Goal: Complete application form

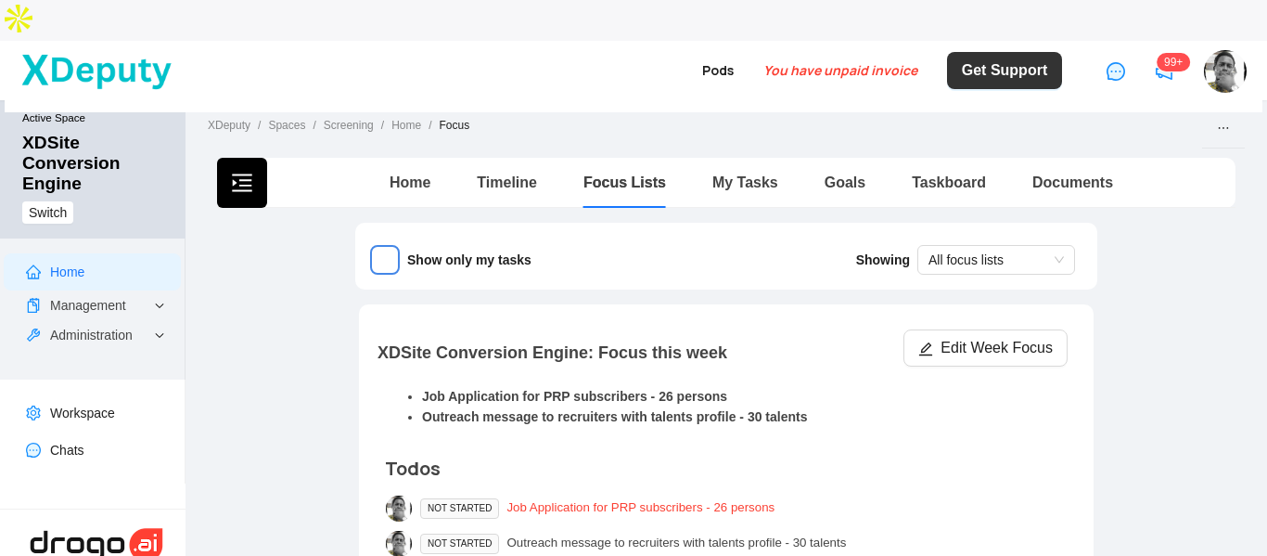
click at [616, 498] on div "Job Application for PRP subscribers - 26 persons" at bounding box center [641, 508] width 268 height 20
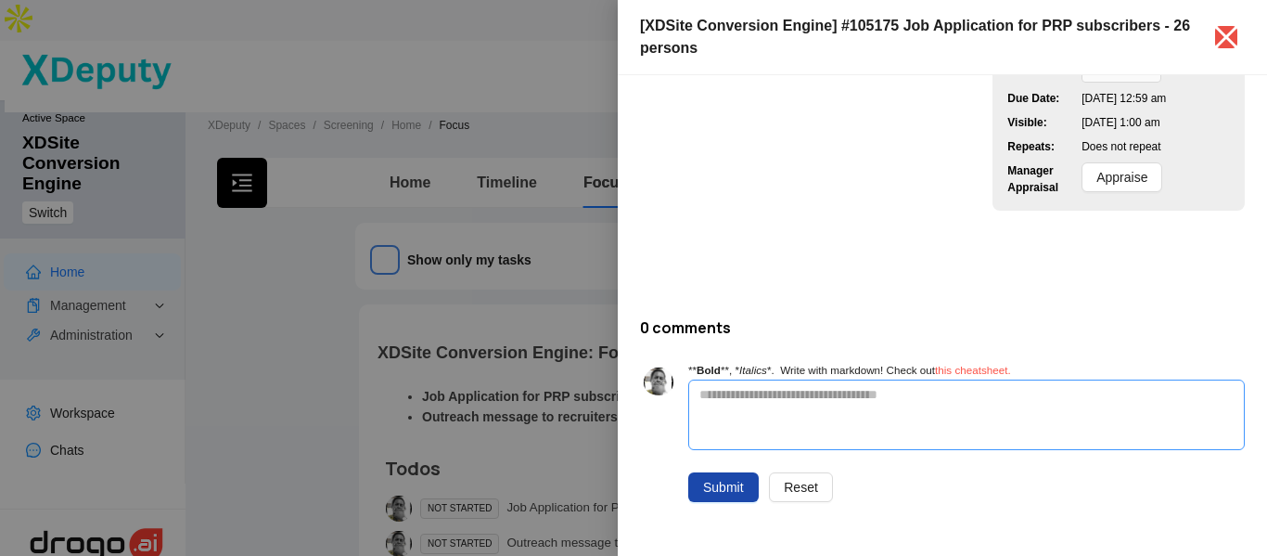
scroll to position [219, 0]
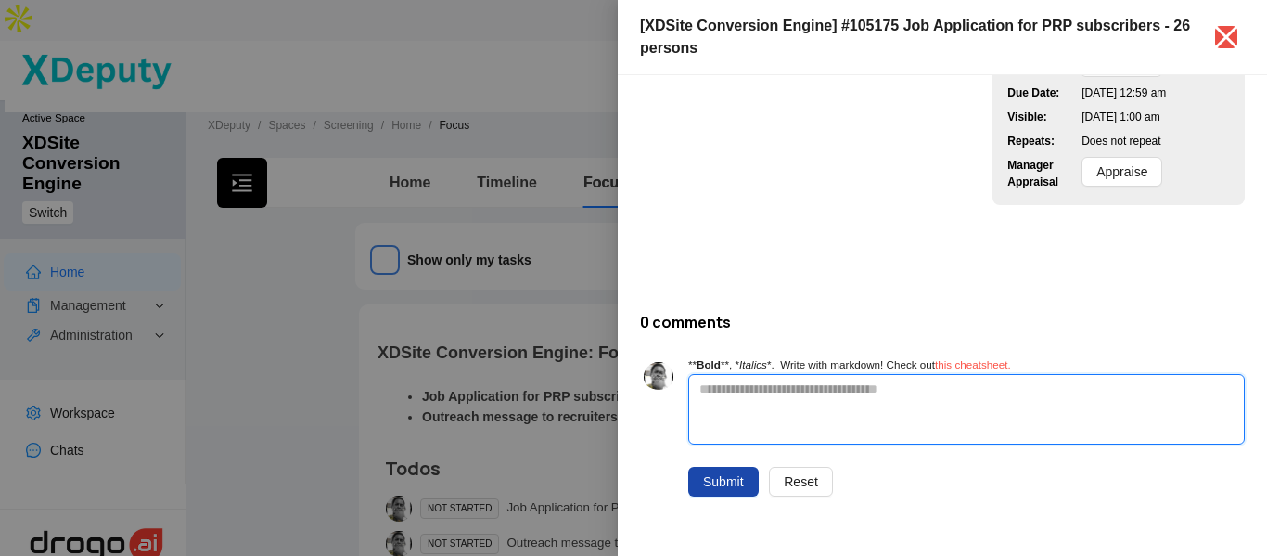
click at [815, 389] on textarea at bounding box center [966, 409] width 555 height 69
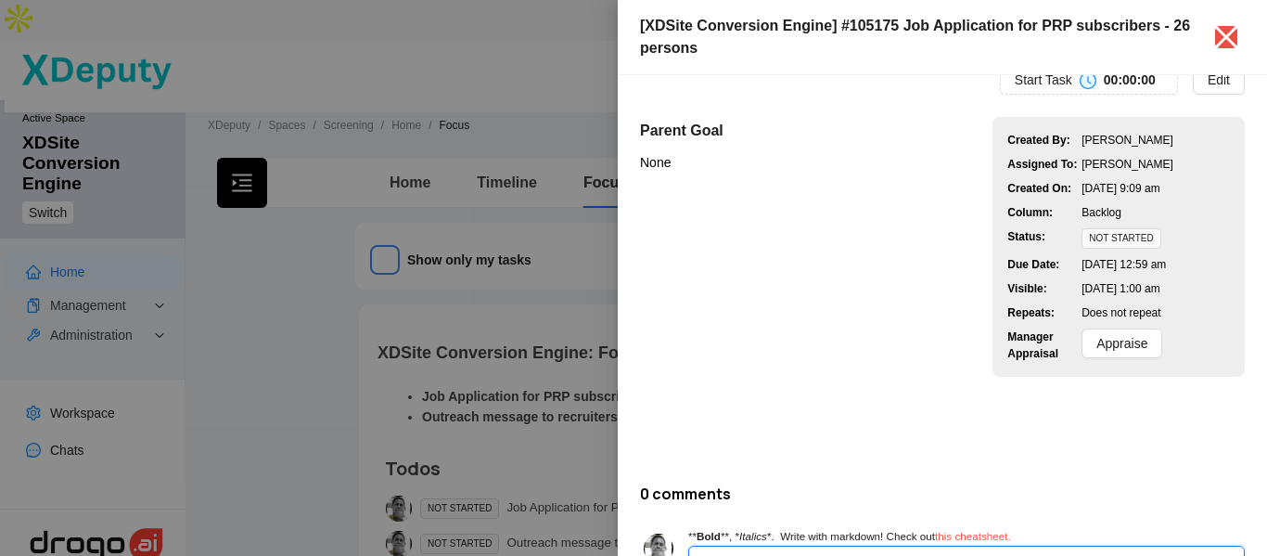
scroll to position [0, 0]
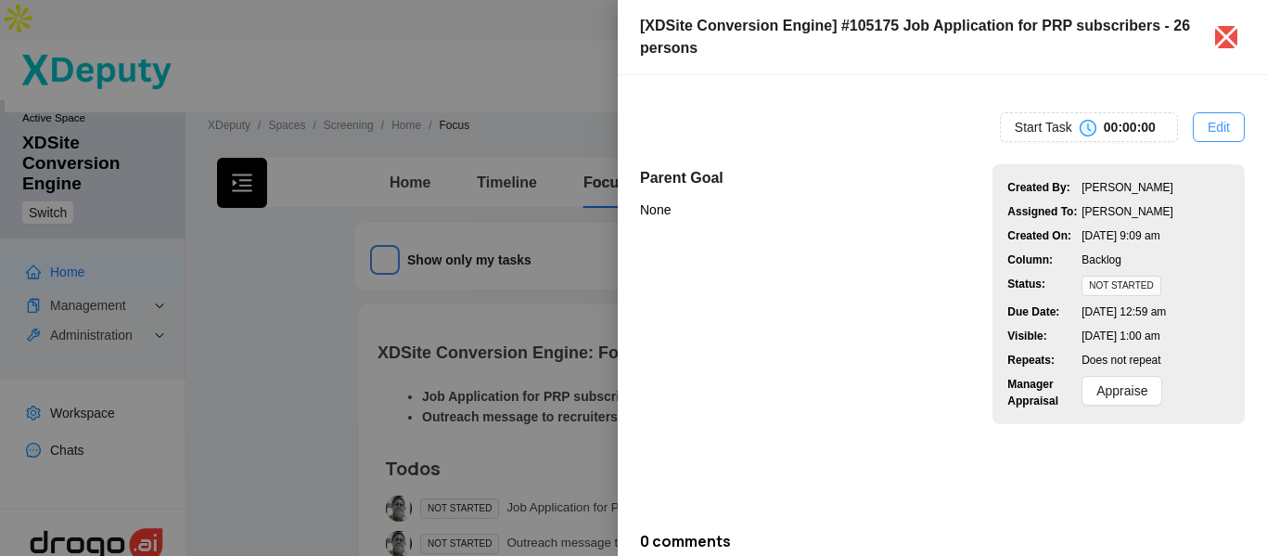
click at [1193, 132] on button "Edit" at bounding box center [1219, 127] width 52 height 30
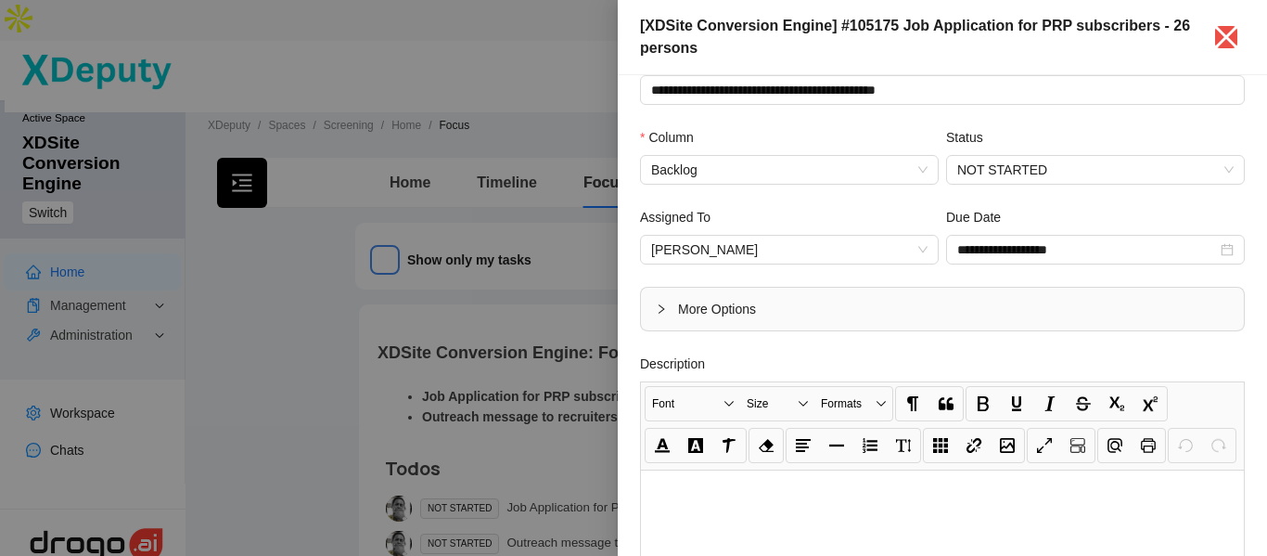
scroll to position [186, 0]
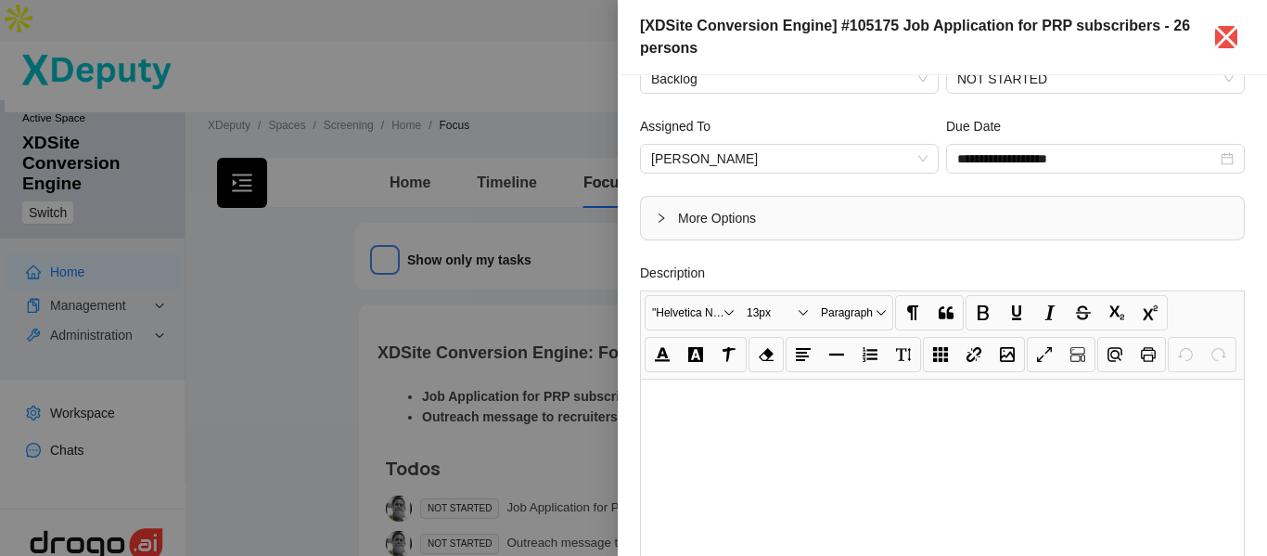
click at [738, 412] on p at bounding box center [942, 402] width 573 height 19
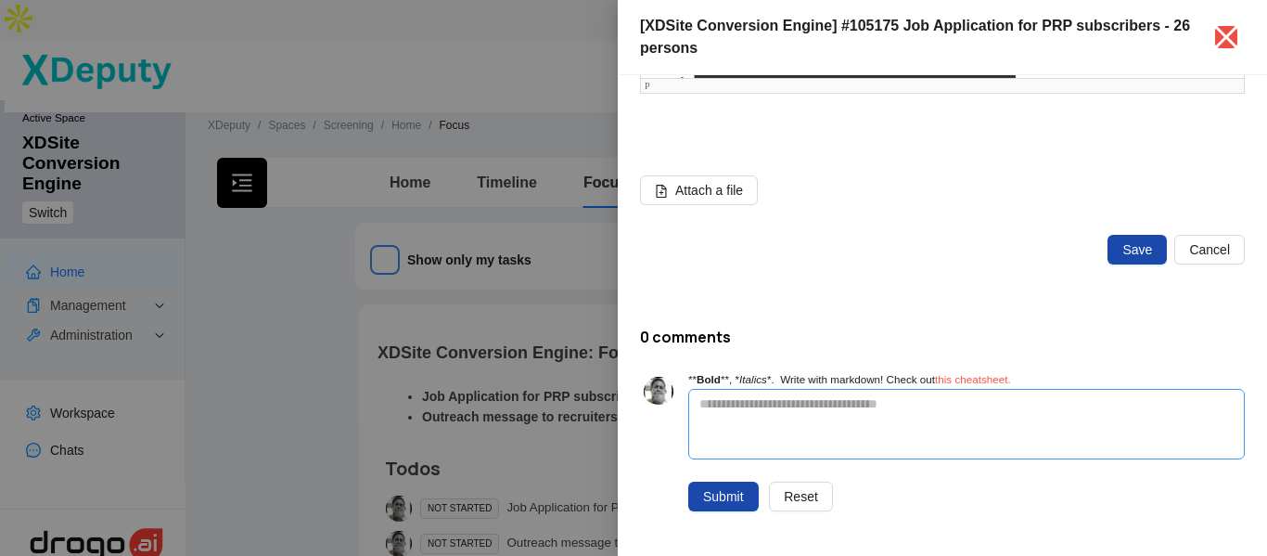
scroll to position [789, 0]
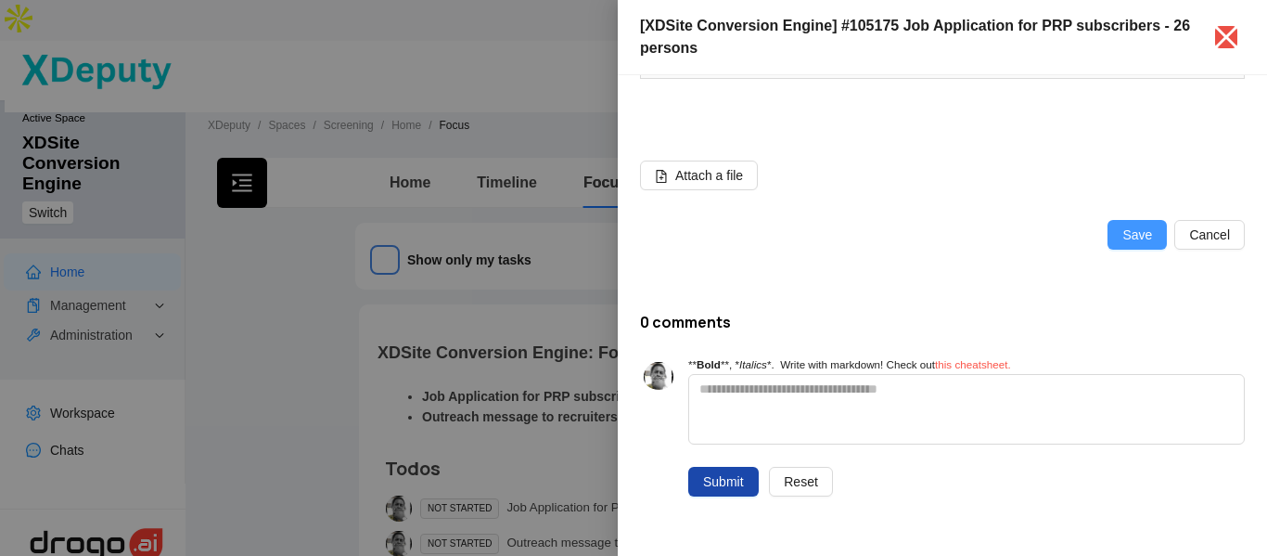
click at [1124, 235] on span "Save" at bounding box center [1138, 235] width 30 height 20
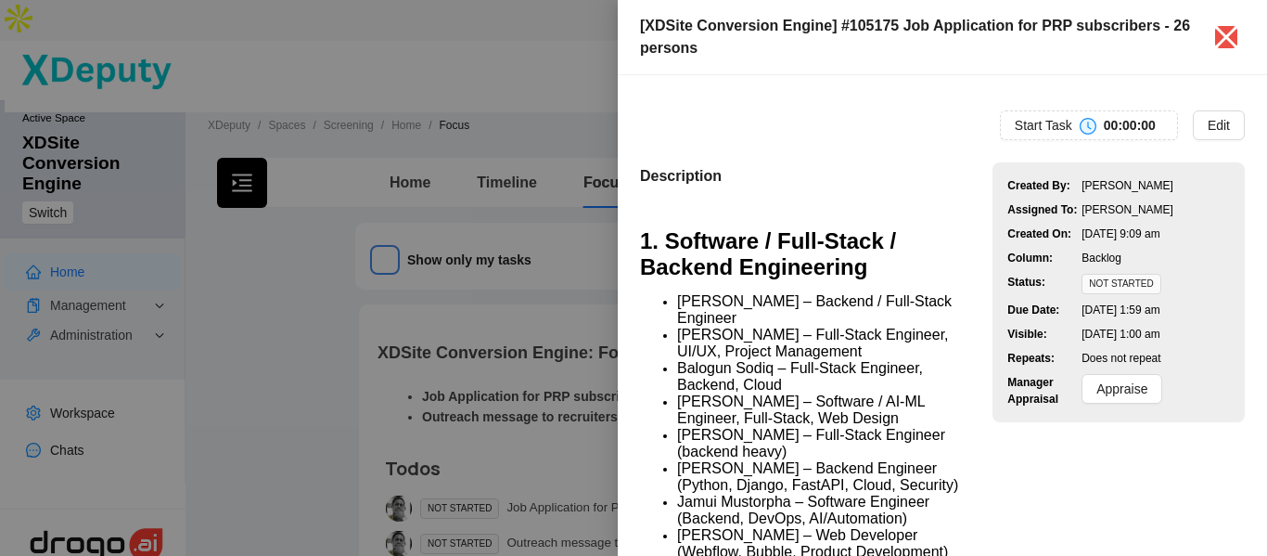
scroll to position [0, 0]
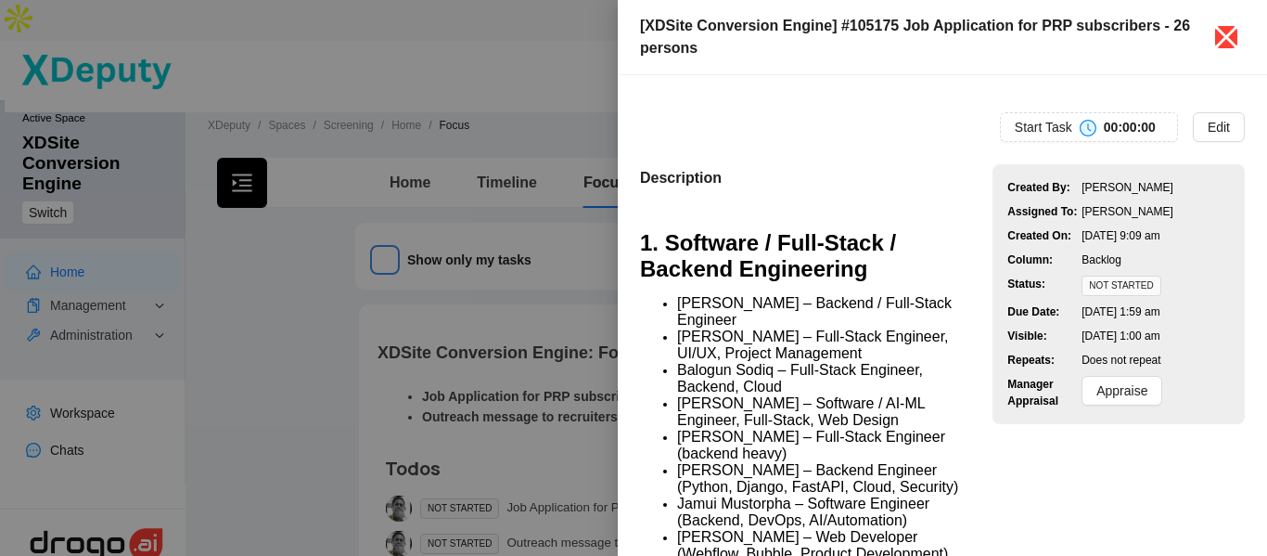
click at [1227, 38] on icon "close" at bounding box center [1226, 37] width 23 height 23
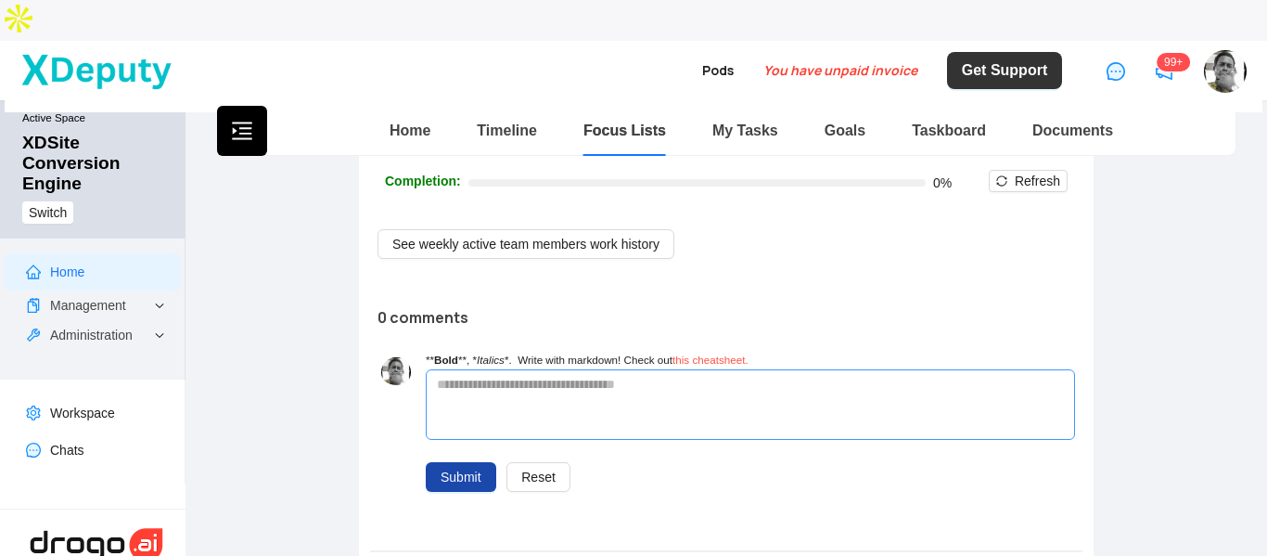
scroll to position [371, 0]
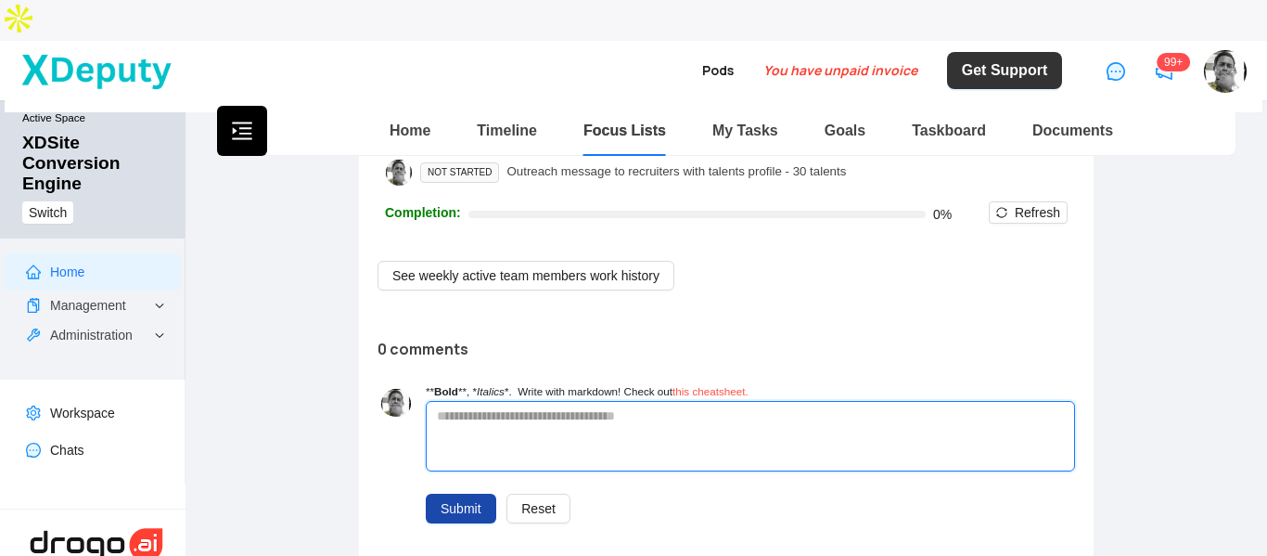
click at [552, 402] on textarea at bounding box center [751, 436] width 648 height 69
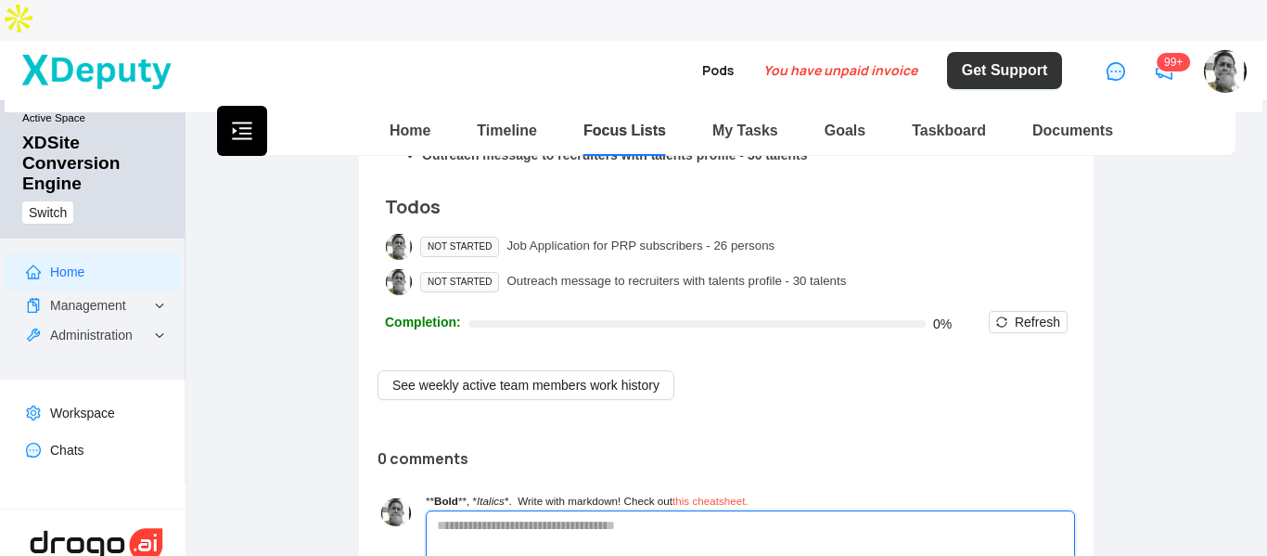
scroll to position [278, 0]
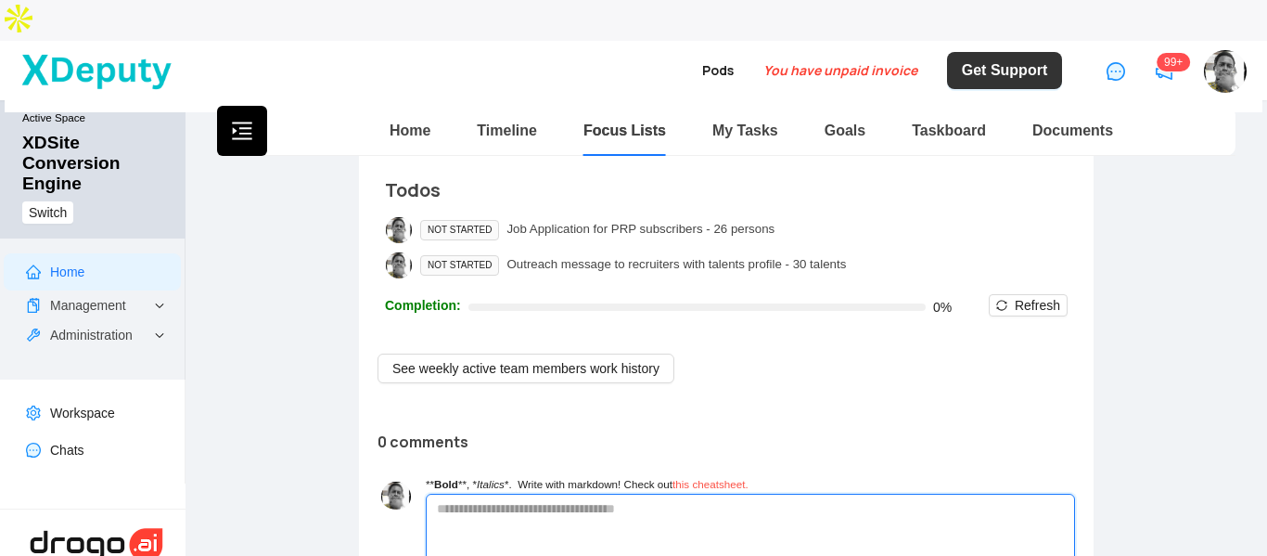
paste textarea "**********"
type textarea "**********"
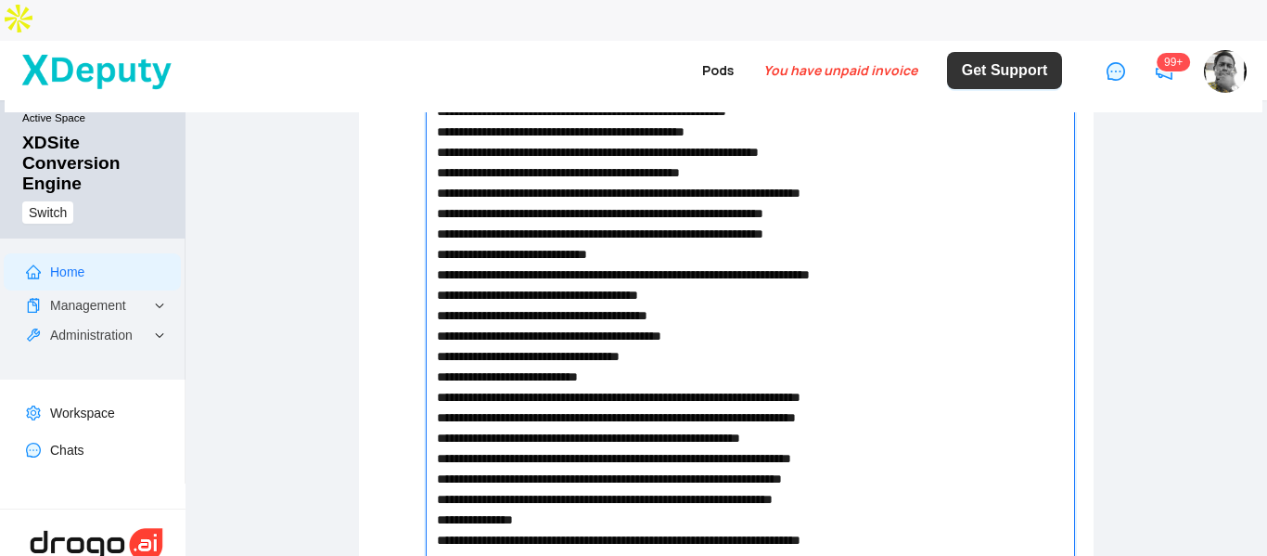
scroll to position [516, 0]
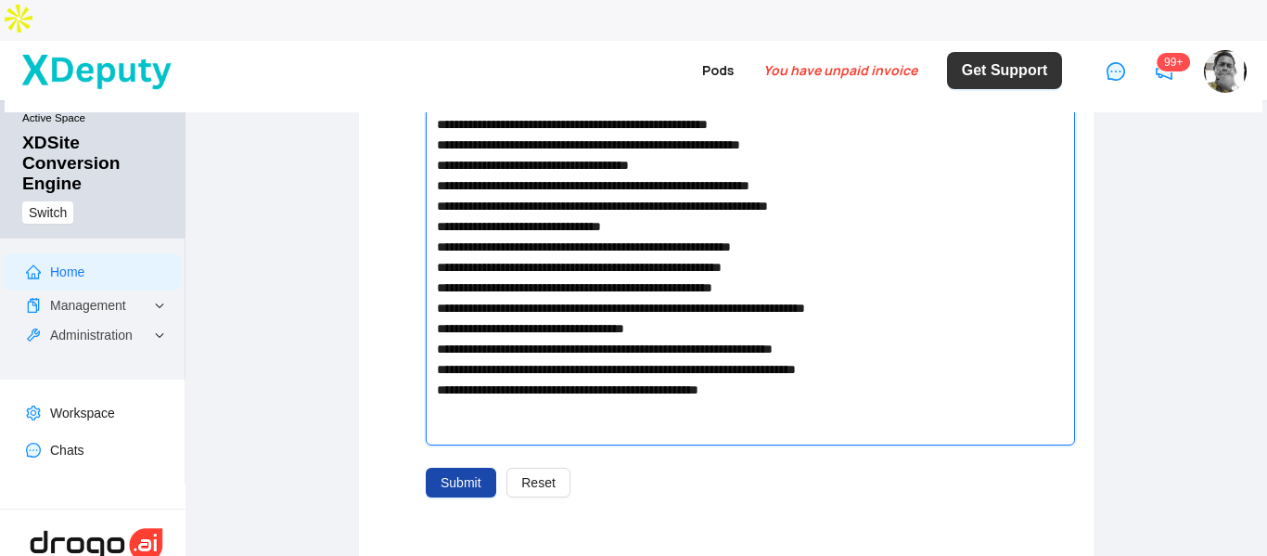
scroll to position [1629, 0]
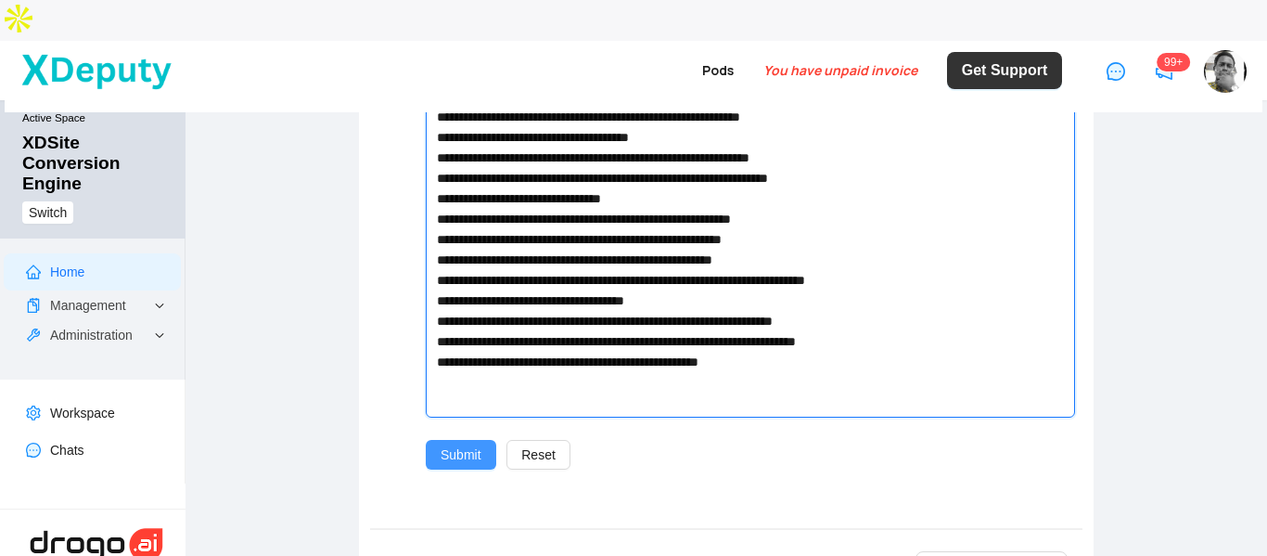
type textarea "**********"
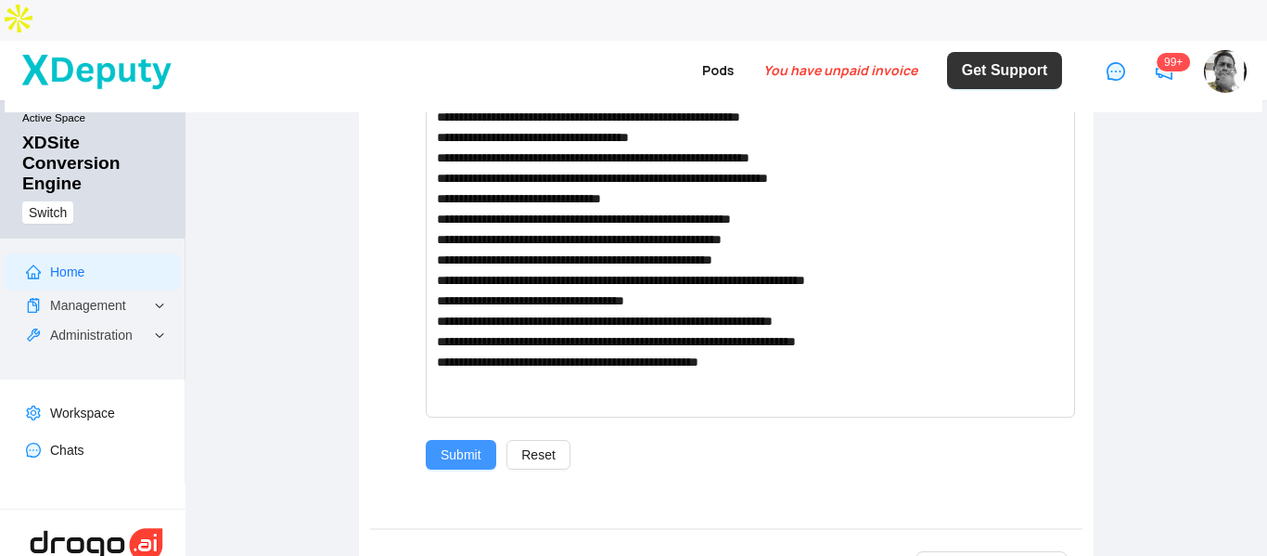
click at [441, 444] on span "Submit" at bounding box center [461, 454] width 41 height 20
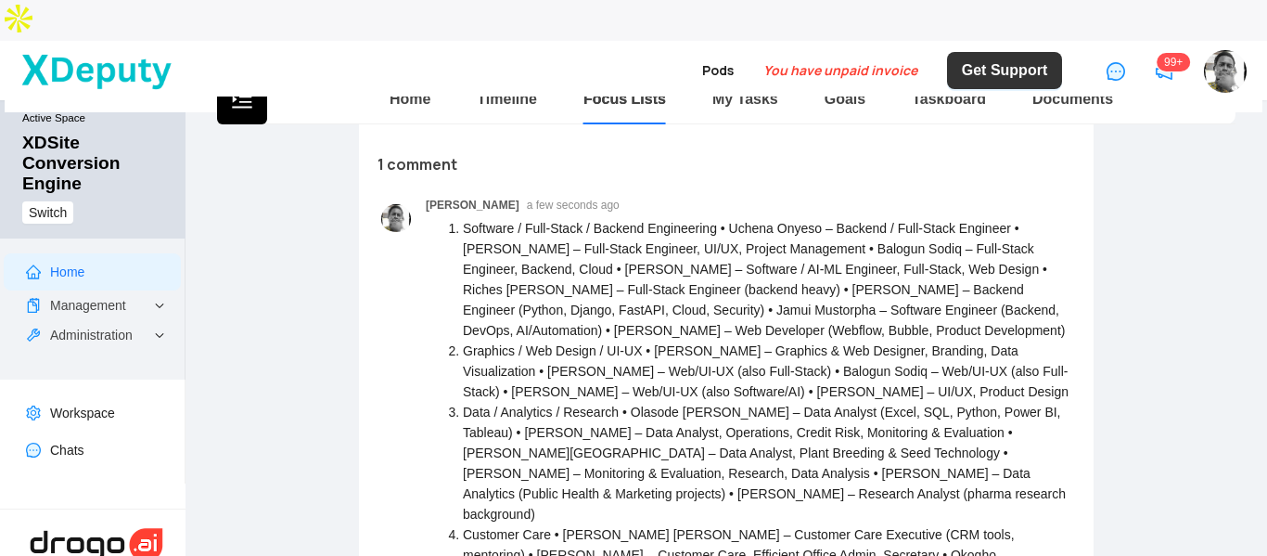
scroll to position [557, 0]
click at [520, 259] on li "Software / Full-Stack / Backend Engineering • Uchena Onyeso – Backend / Full-St…" at bounding box center [769, 278] width 612 height 122
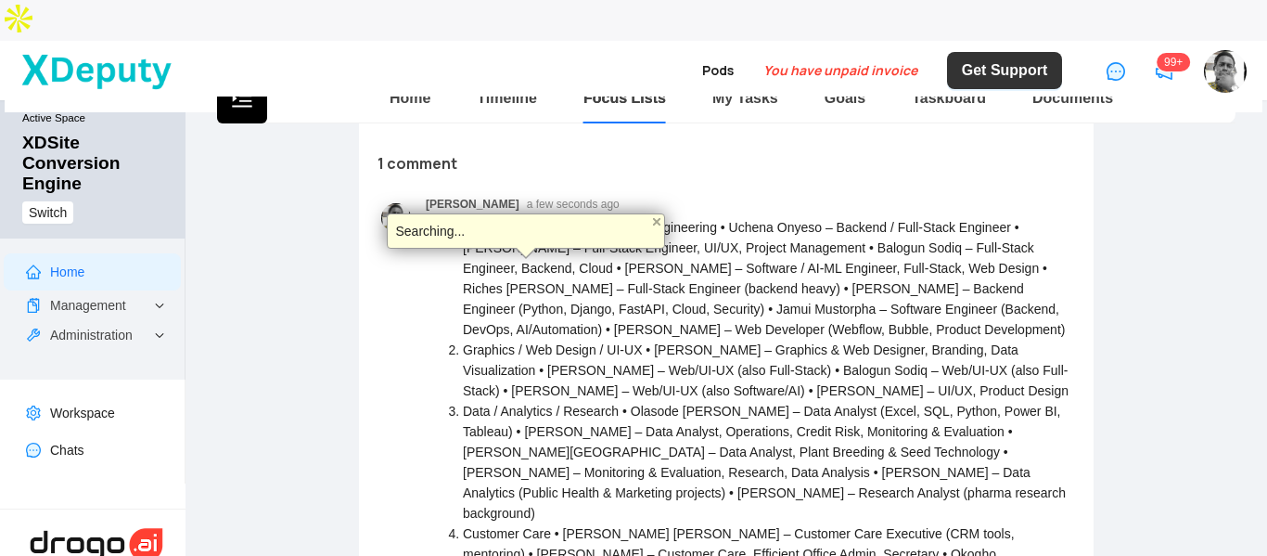
click at [754, 340] on li "Graphics / Web Design / UI-UX • [PERSON_NAME] – Graphics & Web Designer, Brandi…" at bounding box center [769, 370] width 612 height 61
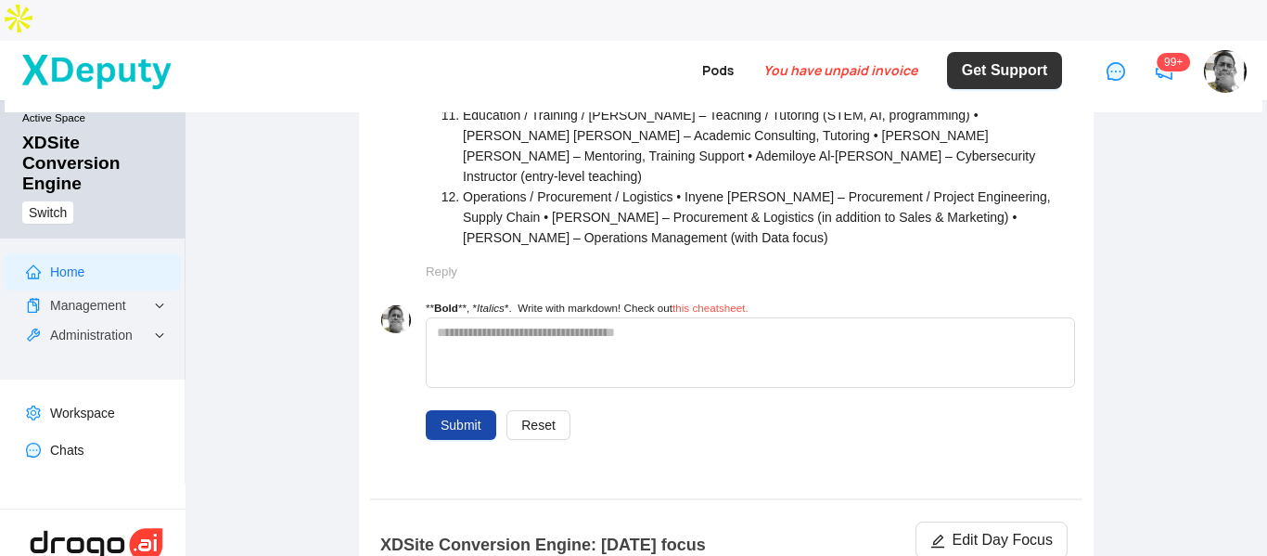
scroll to position [1484, 0]
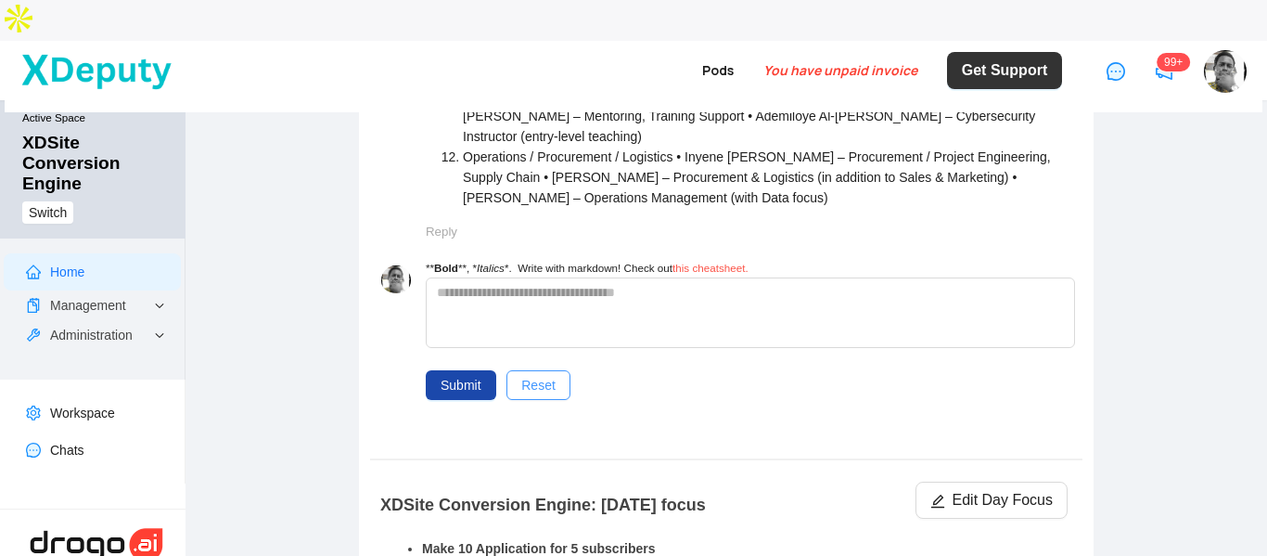
click at [535, 375] on span "Reset" at bounding box center [538, 385] width 34 height 20
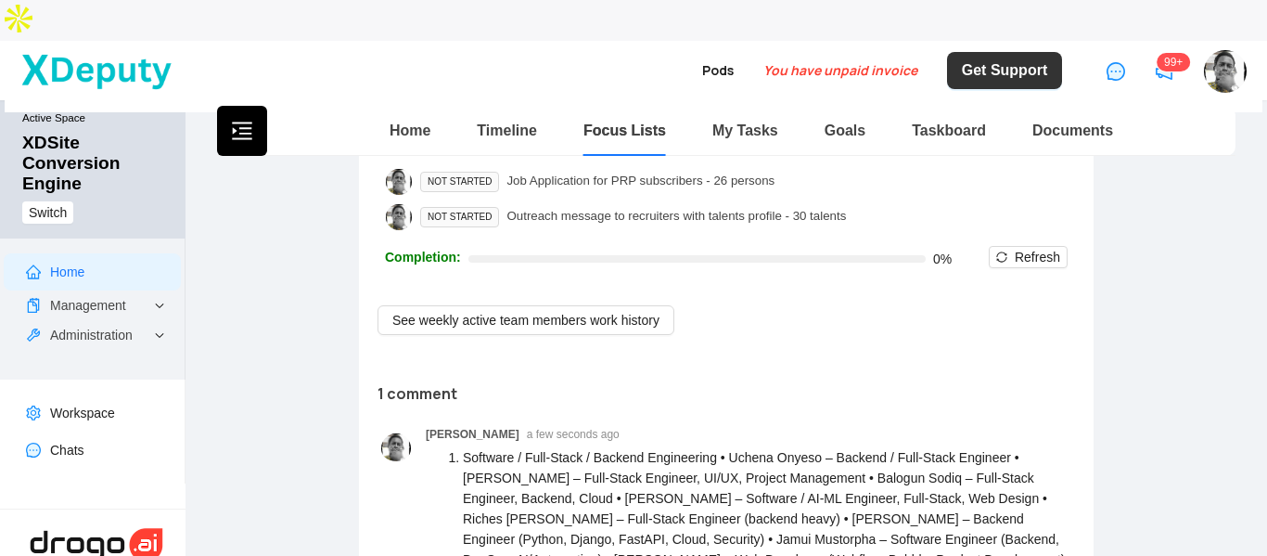
scroll to position [371, 0]
